Goal: Transaction & Acquisition: Obtain resource

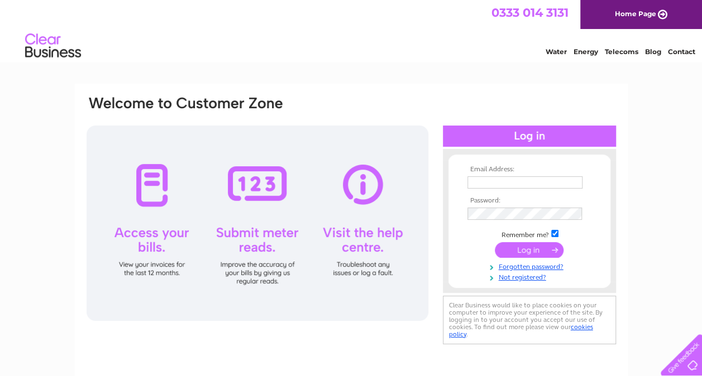
type input "margaret@standardrealestateltd.com"
click at [521, 244] on input "submit" at bounding box center [529, 250] width 69 height 16
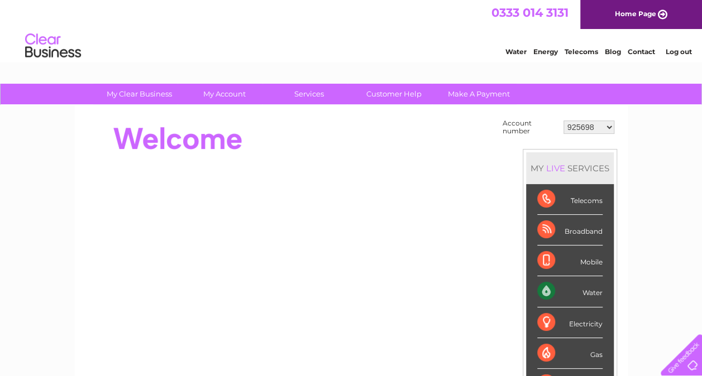
click at [591, 126] on select "925698 934462 934831 938572 941363 942374 952730 966731 966770 967205 971927 97…" at bounding box center [588, 127] width 51 height 13
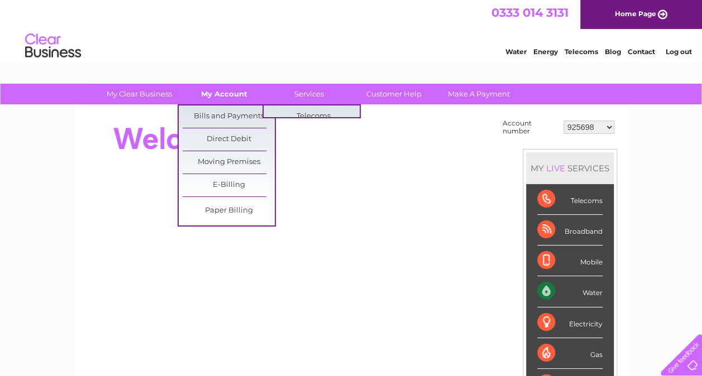
click at [243, 92] on link "My Account" at bounding box center [224, 94] width 92 height 21
click at [240, 113] on link "Bills and Payments" at bounding box center [229, 116] width 92 height 22
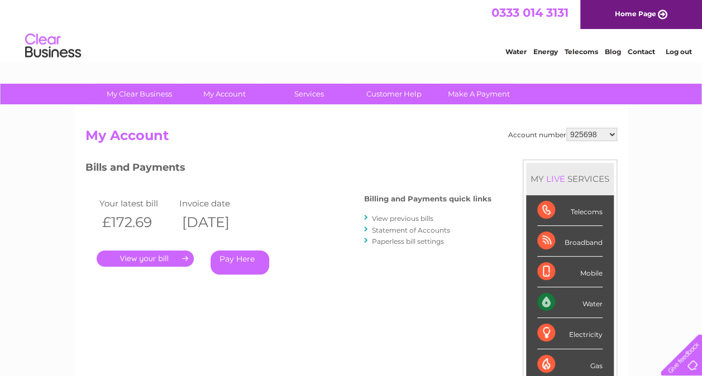
click at [156, 257] on link "." at bounding box center [145, 259] width 97 height 16
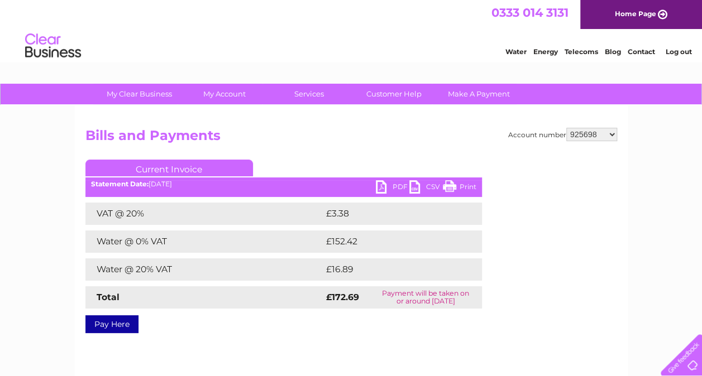
click at [393, 182] on link "PDF" at bounding box center [392, 188] width 33 height 16
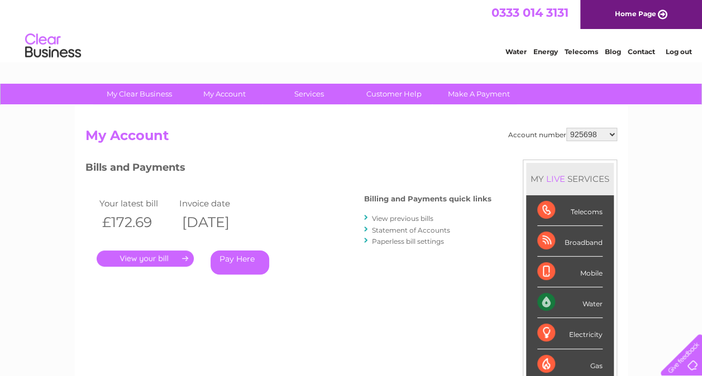
click at [415, 215] on link "View previous bills" at bounding box center [402, 218] width 61 height 8
click at [373, 215] on link "View previous bills" at bounding box center [402, 218] width 61 height 8
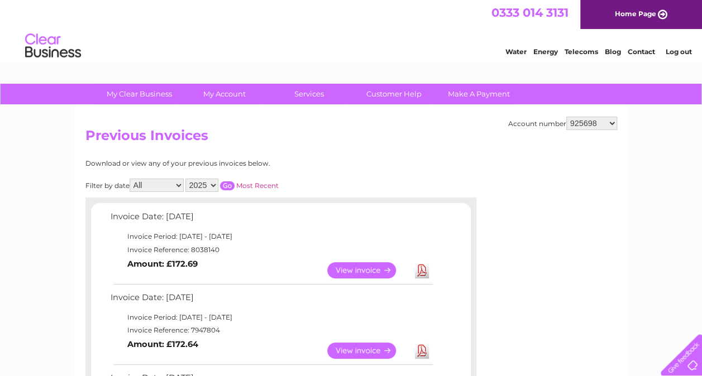
click at [405, 216] on td "Invoice Date: [DATE]" at bounding box center [271, 219] width 327 height 21
click at [359, 351] on link "View" at bounding box center [368, 351] width 82 height 16
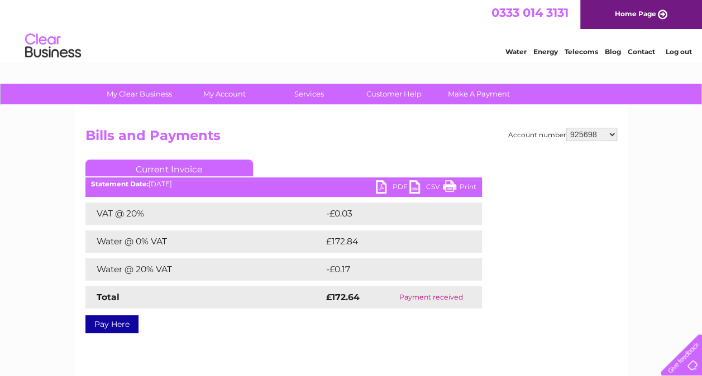
click at [392, 193] on link "PDF" at bounding box center [392, 188] width 33 height 16
